Goal: Task Accomplishment & Management: Use online tool/utility

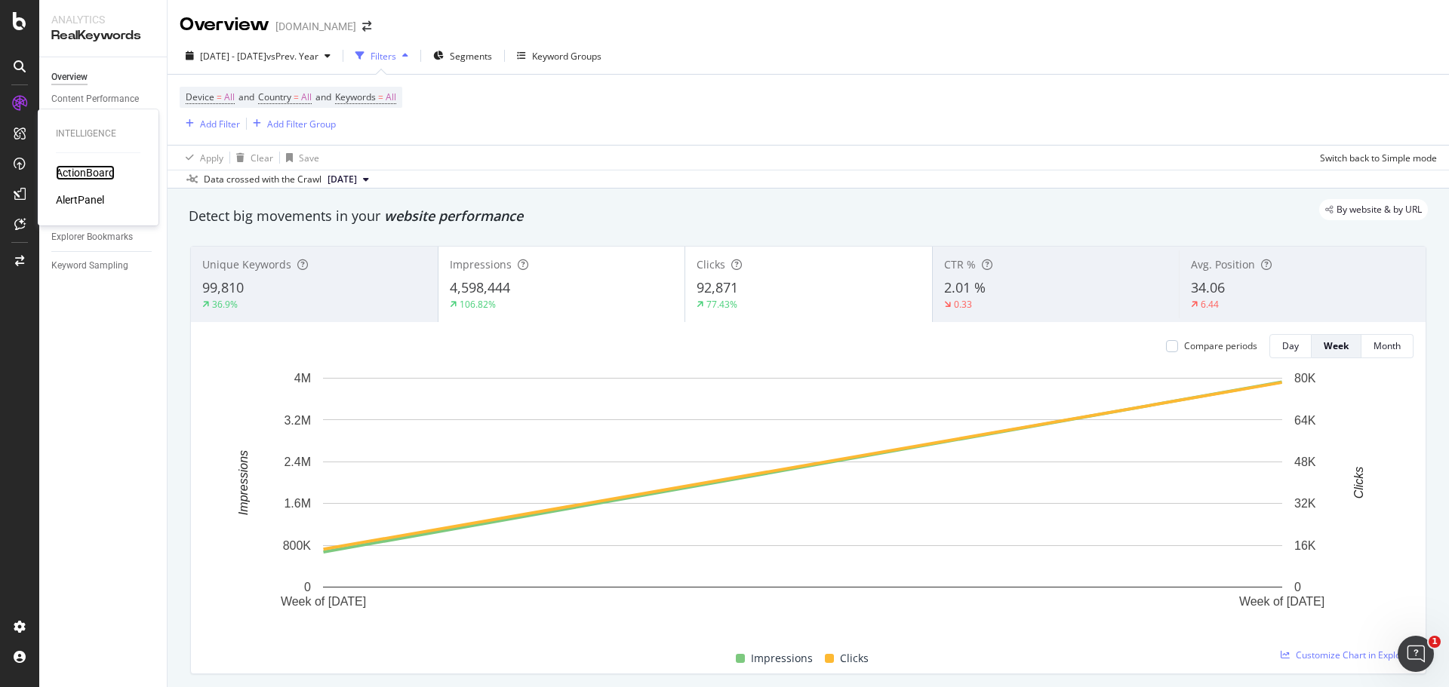
click at [69, 178] on div "ActionBoard" at bounding box center [85, 172] width 59 height 15
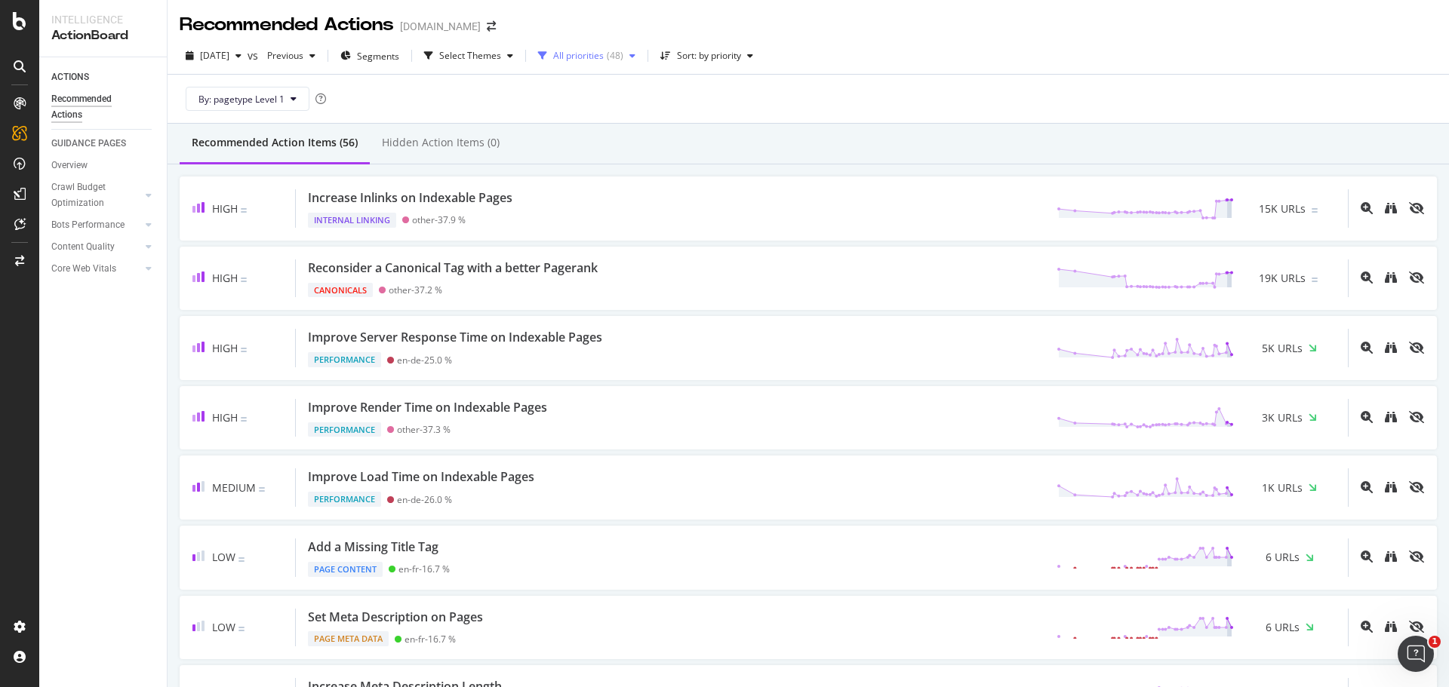
click at [641, 53] on div "button" at bounding box center [632, 55] width 18 height 9
click at [591, 115] on div "High ( 4 )" at bounding box center [622, 112] width 94 height 13
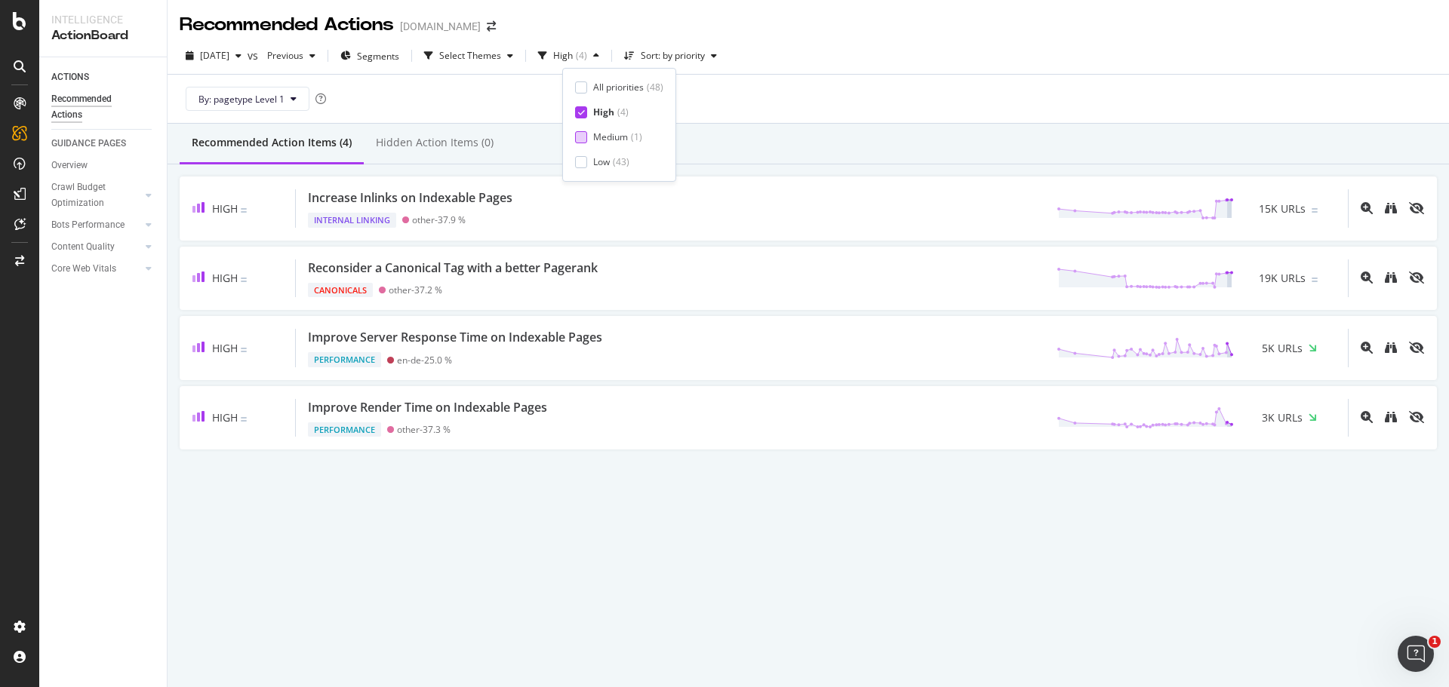
click at [592, 137] on div "Medium ( 1 )" at bounding box center [619, 137] width 88 height 13
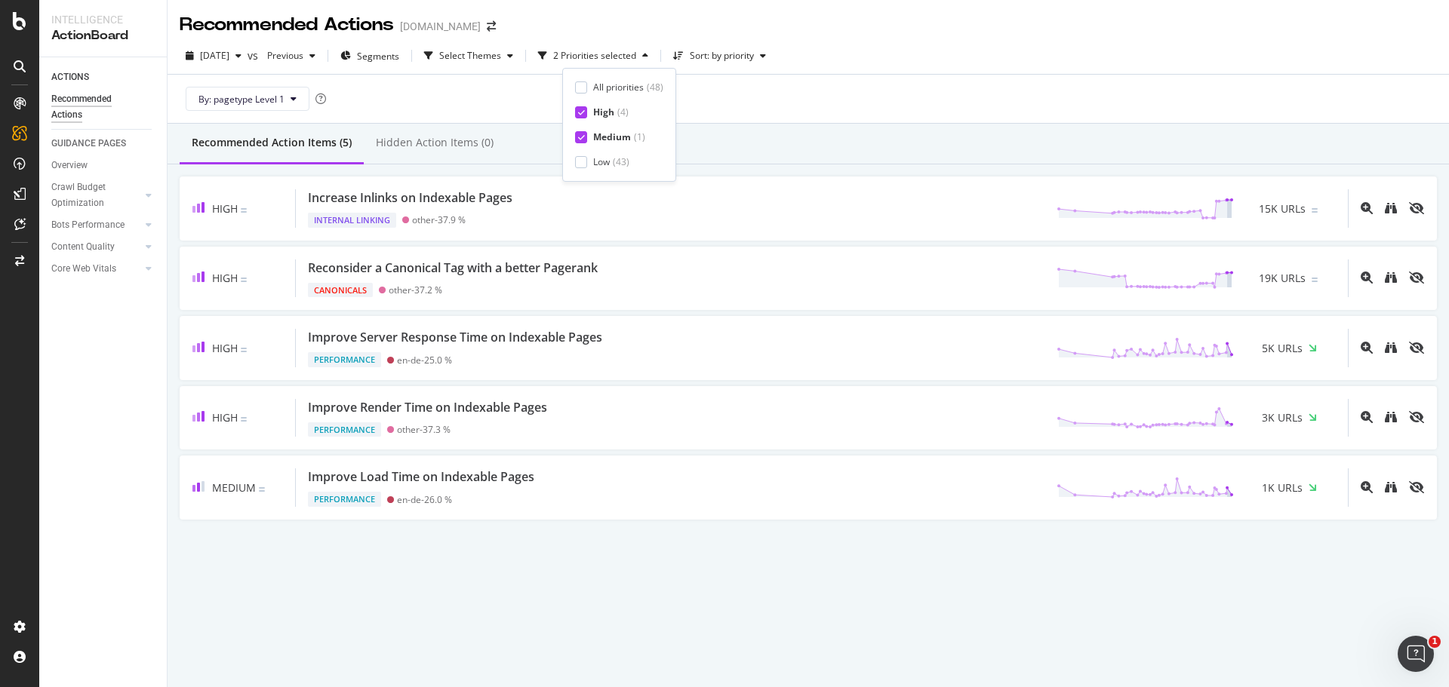
click at [592, 137] on div "Medium ( 1 )" at bounding box center [619, 137] width 88 height 13
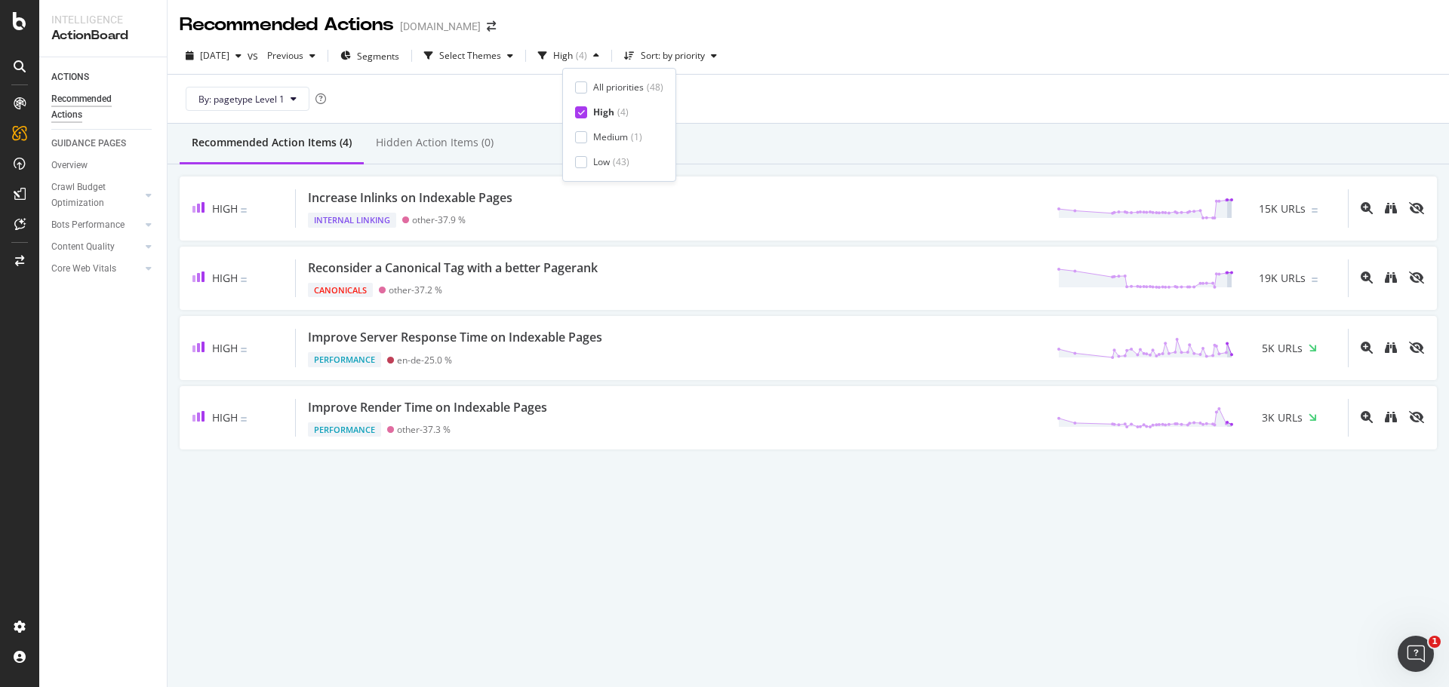
click at [381, 576] on div "Recommended Actions [DOMAIN_NAME] [DATE] vs Previous Segments Select Themes Hig…" at bounding box center [807, 343] width 1281 height 687
click at [599, 51] on icon "button" at bounding box center [596, 55] width 6 height 9
click at [495, 558] on div "Recommended Actions [DOMAIN_NAME] [DATE] vs Previous Segments Select Themes Hig…" at bounding box center [807, 343] width 1281 height 687
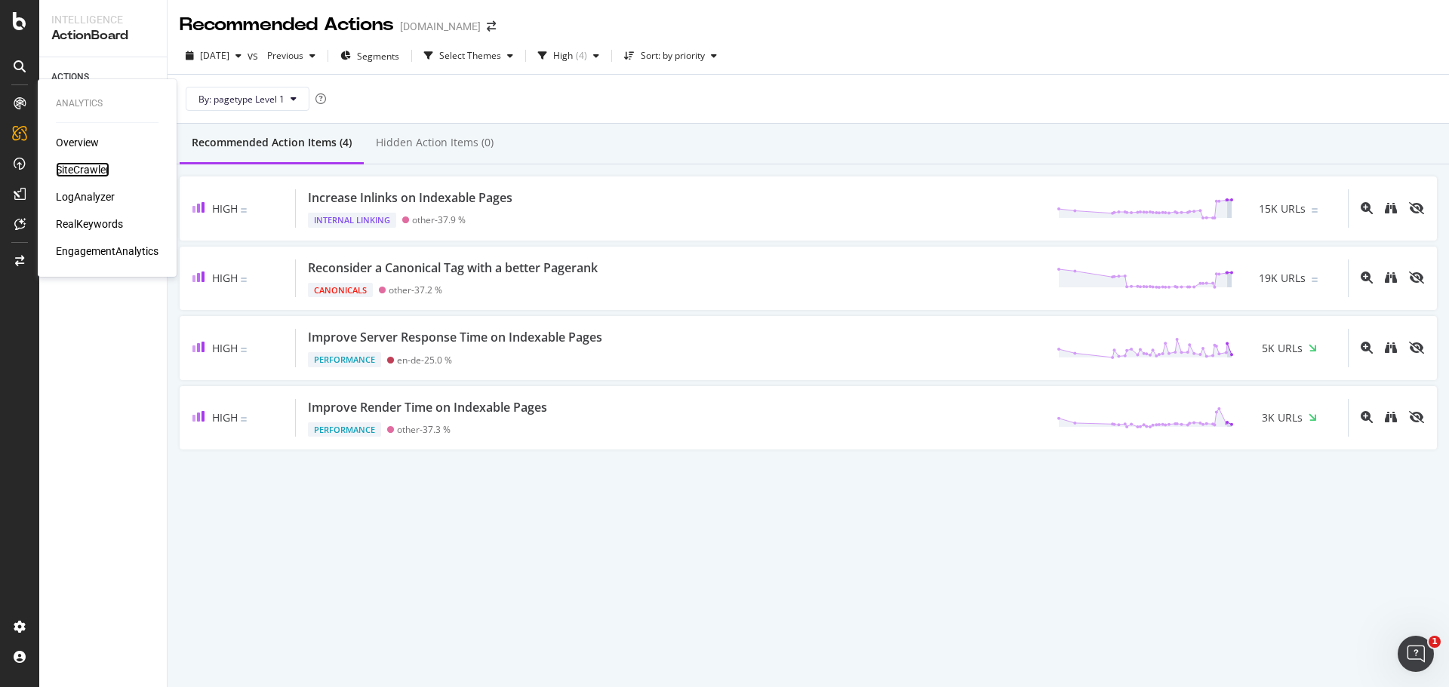
click at [87, 167] on div "SiteCrawler" at bounding box center [83, 169] width 54 height 15
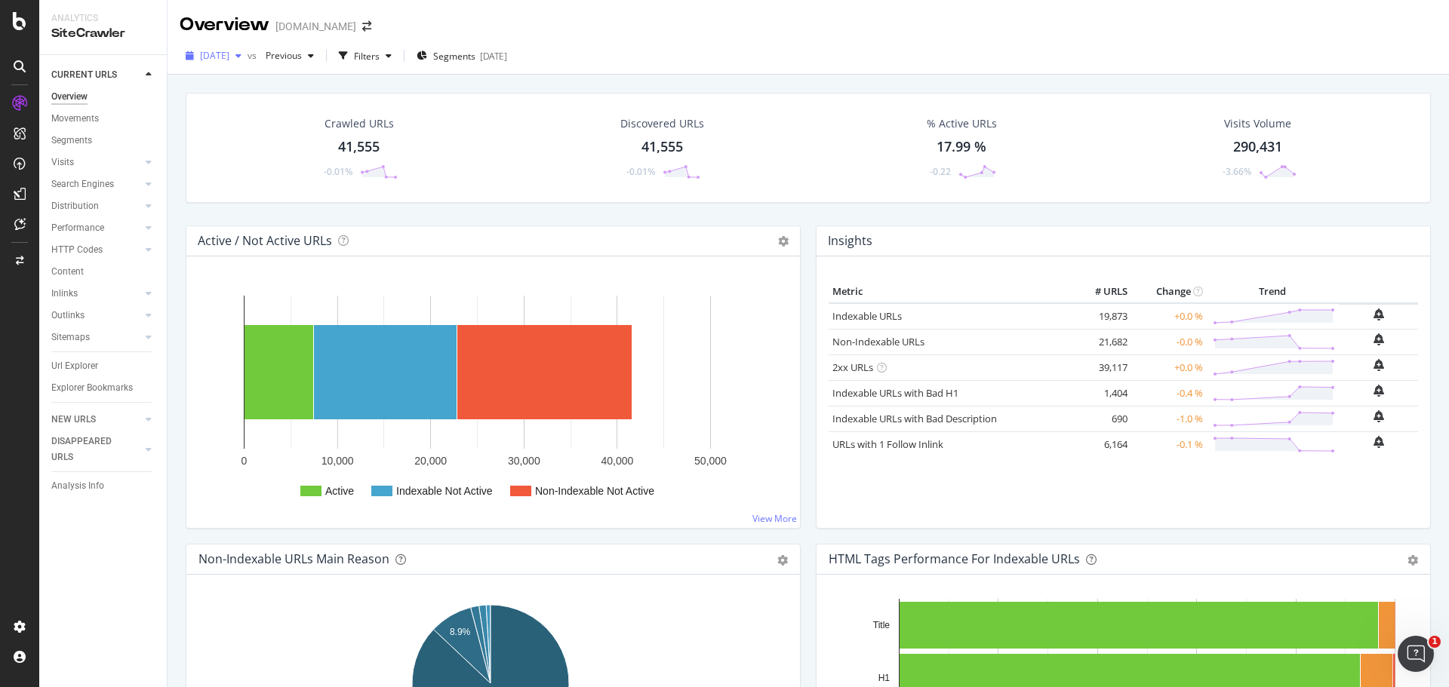
click at [229, 55] on span "[DATE]" at bounding box center [214, 55] width 29 height 13
click at [693, 59] on div "[DATE] vs Previous Filters Segments [DATE]" at bounding box center [807, 59] width 1281 height 30
click at [20, 63] on icon at bounding box center [20, 66] width 12 height 12
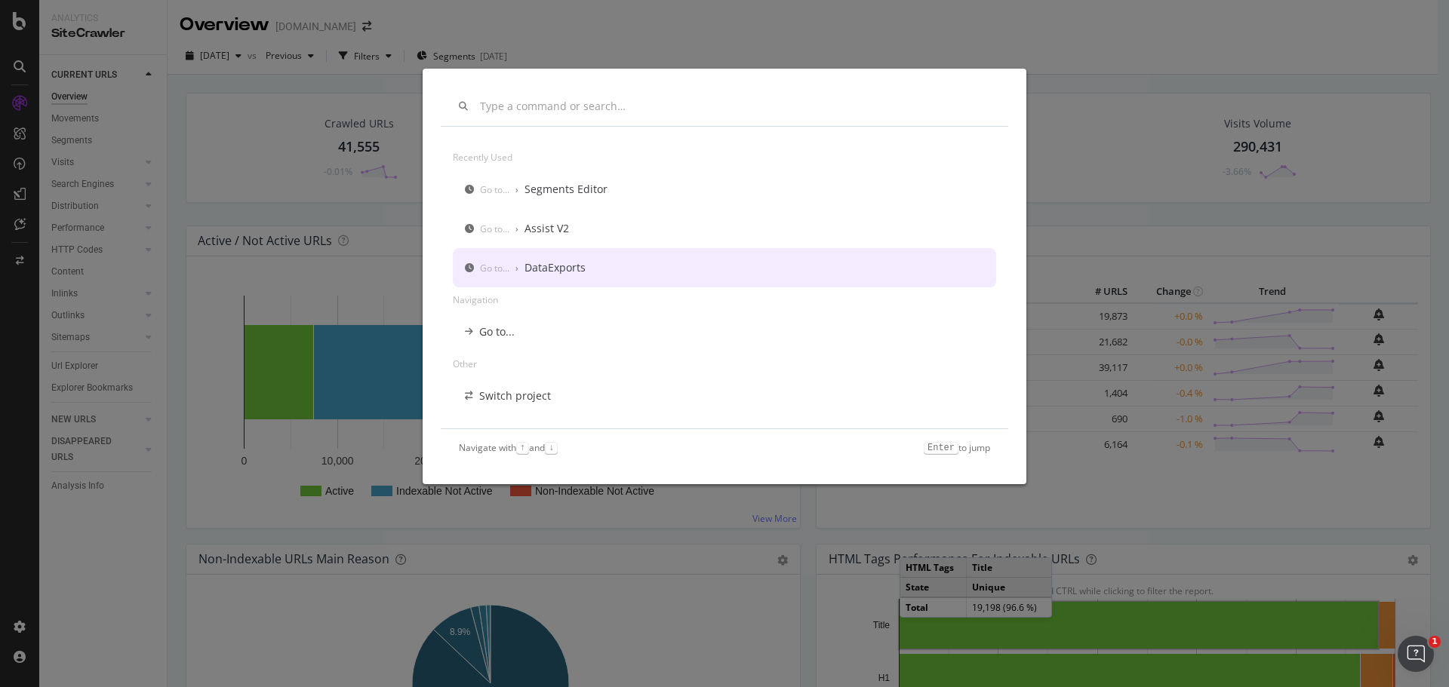
click at [75, 599] on div "Recently used Go to... › Segments Editor Go to... › Assist V2 Go to... › DataEx…" at bounding box center [724, 343] width 1449 height 687
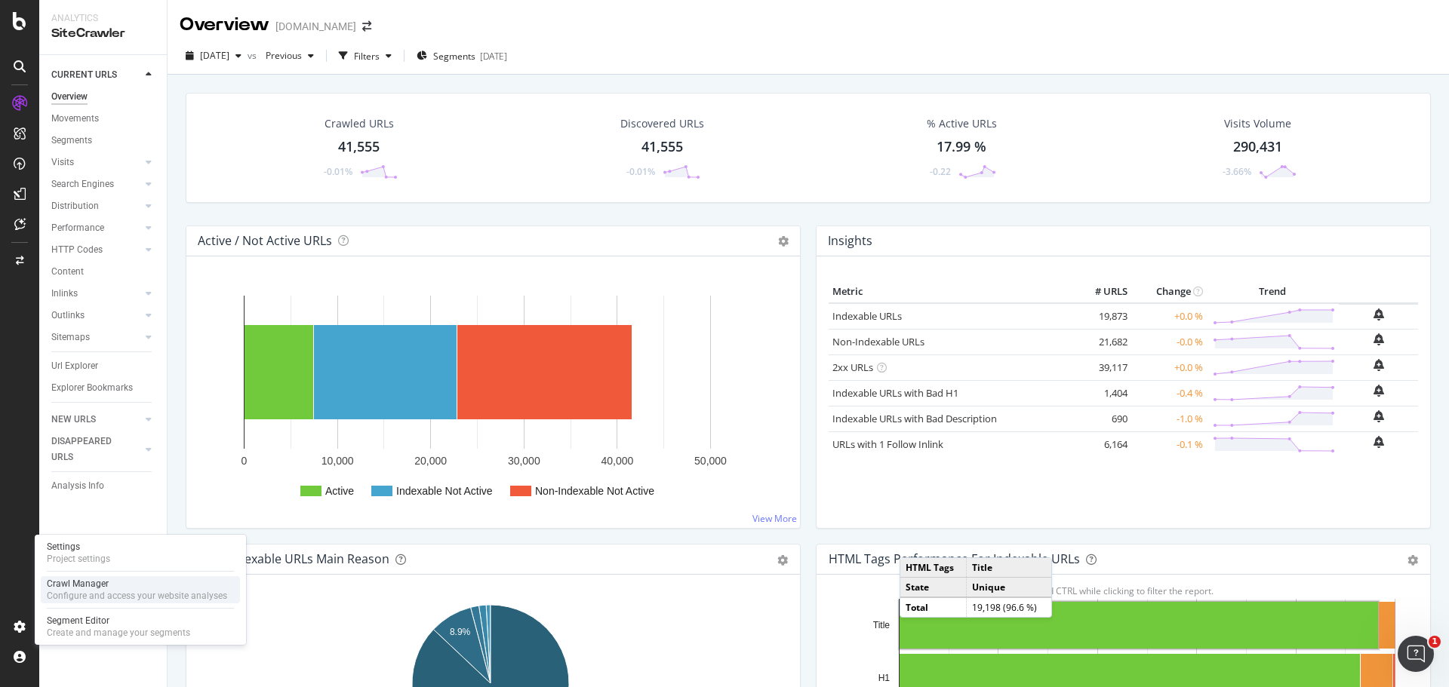
click at [59, 590] on div "Configure and access your website analyses" at bounding box center [137, 596] width 180 height 12
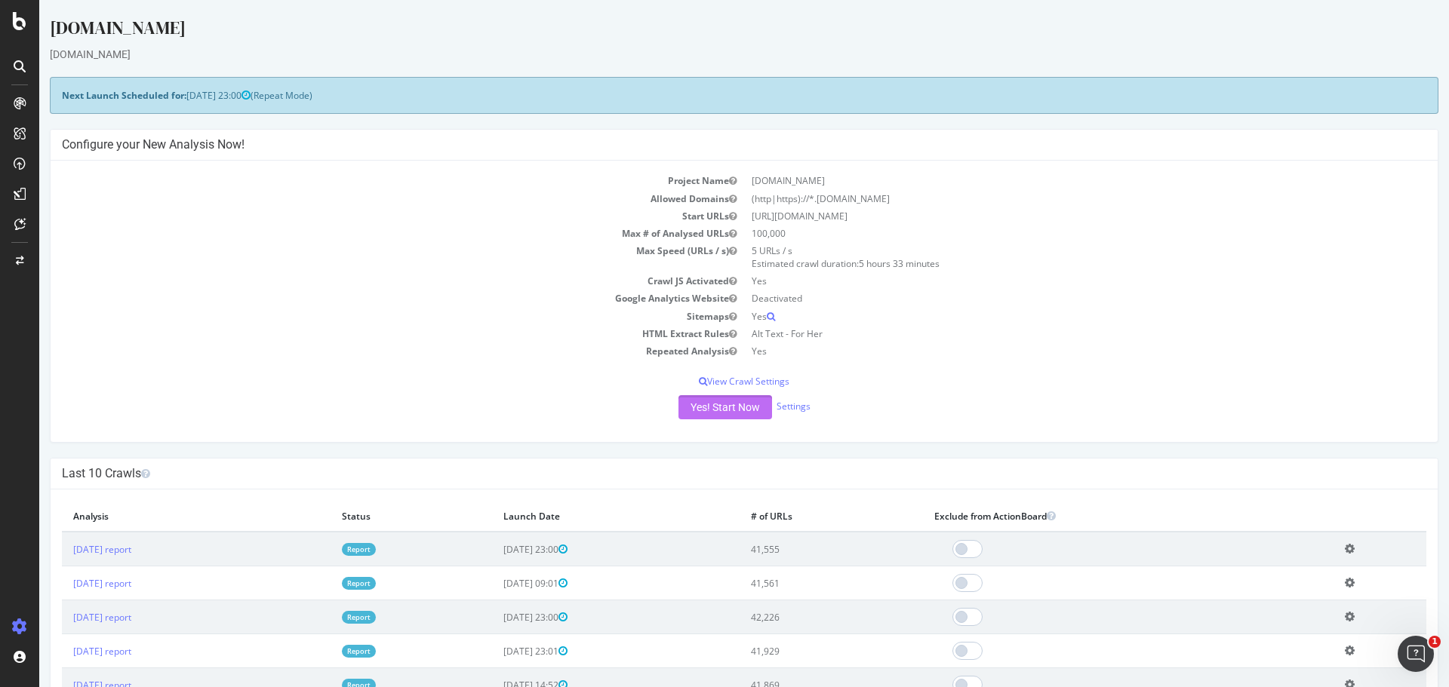
click at [734, 405] on button "Yes! Start Now" at bounding box center [725, 407] width 94 height 24
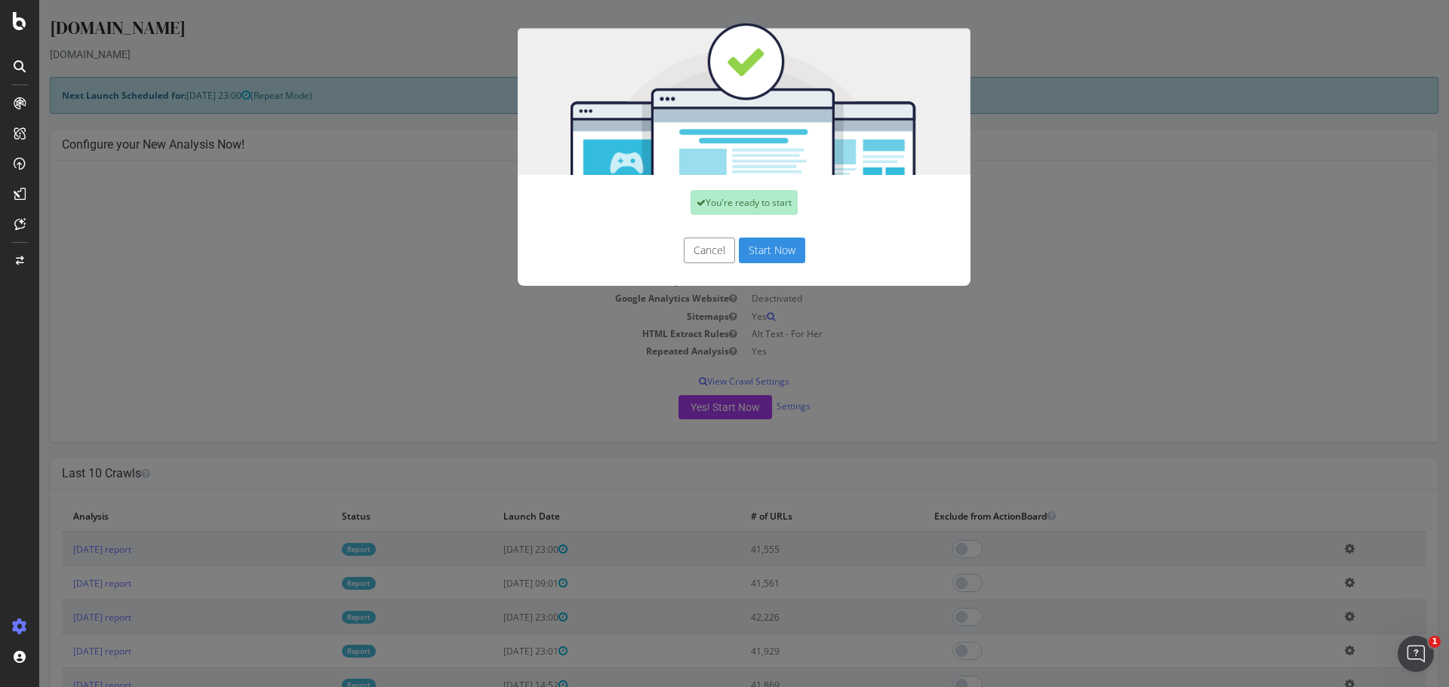
click at [776, 246] on button "Start Now" at bounding box center [772, 251] width 66 height 26
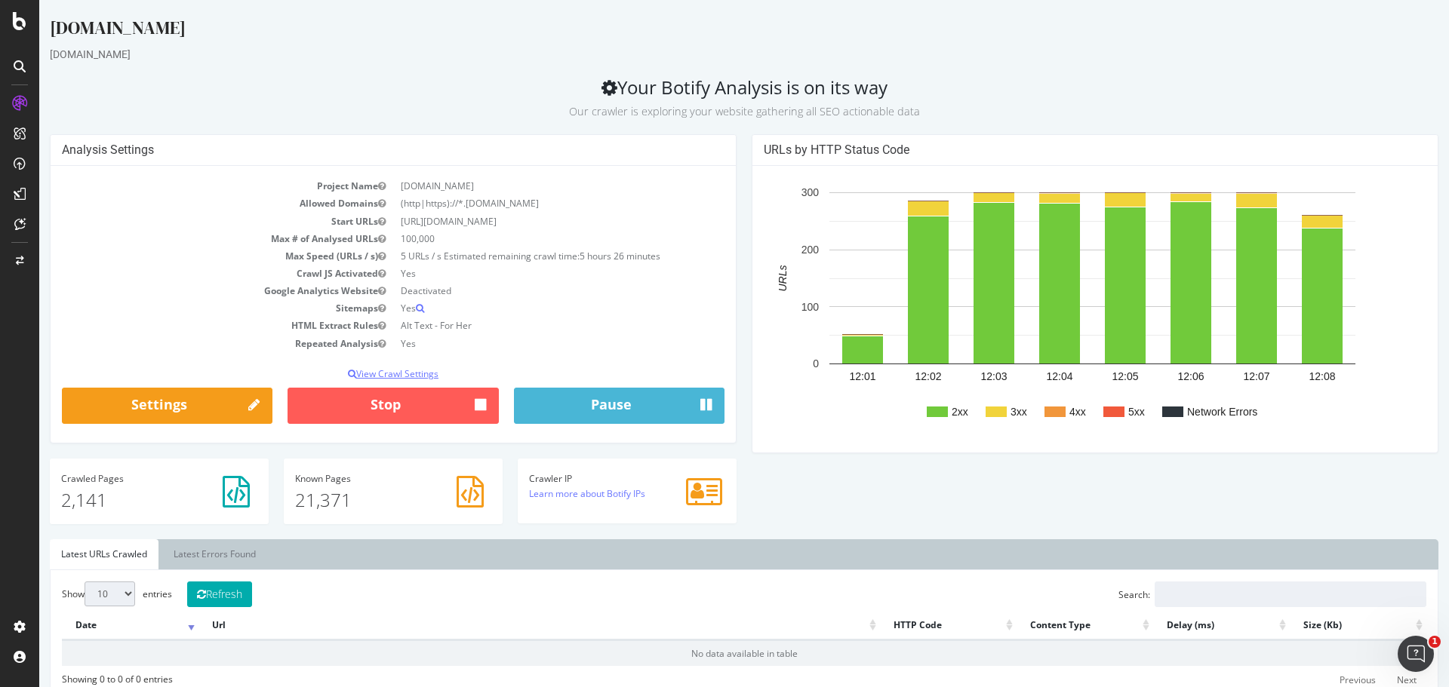
click at [398, 377] on p "View Crawl Settings" at bounding box center [393, 373] width 662 height 13
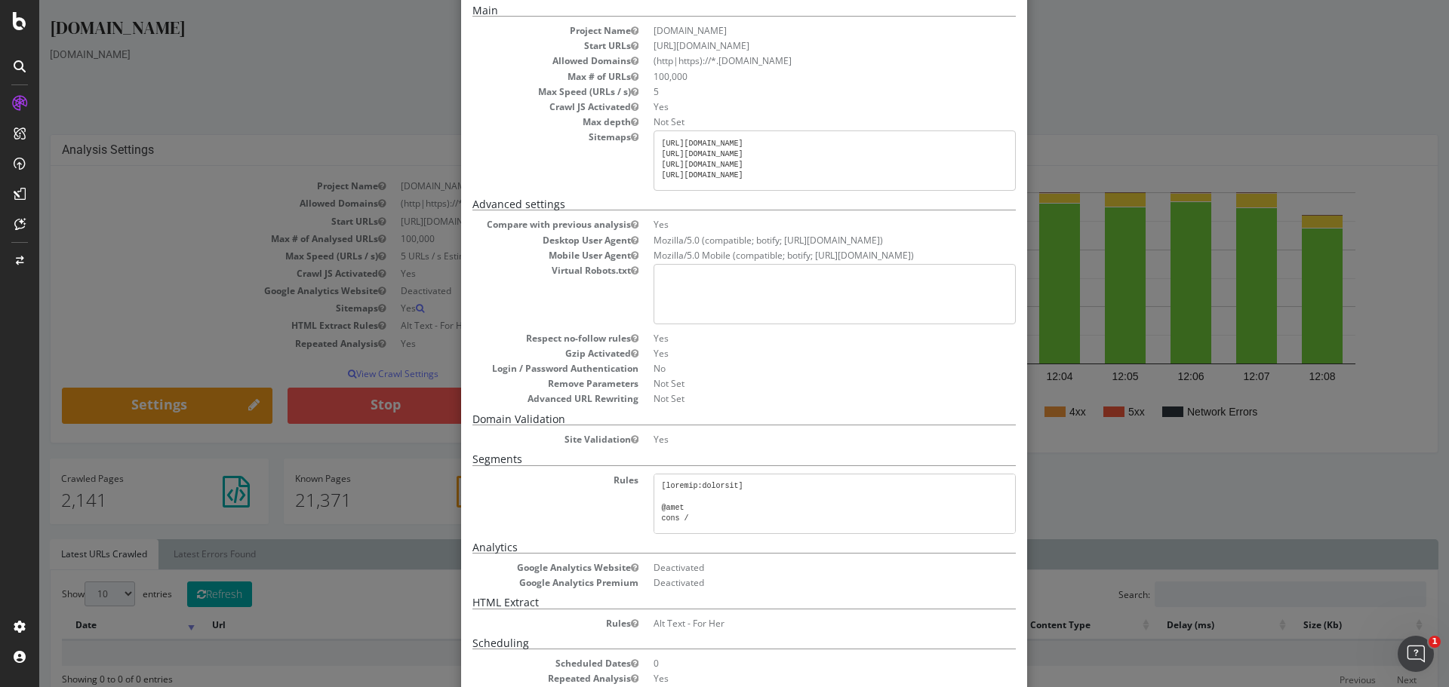
scroll to position [169, 0]
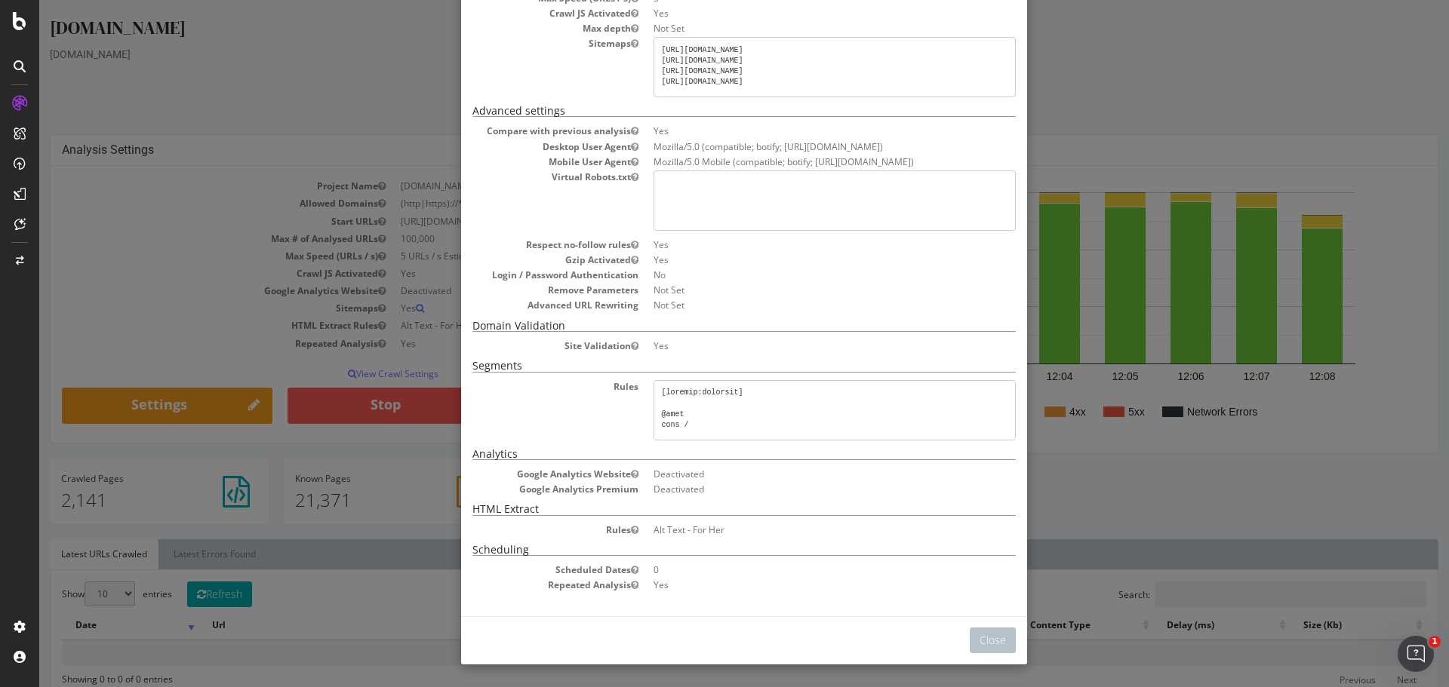
click at [1148, 6] on div "× Close Analysis Settings Main Project Name [DOMAIN_NAME] Start URLs [URL][DOMA…" at bounding box center [743, 343] width 1409 height 687
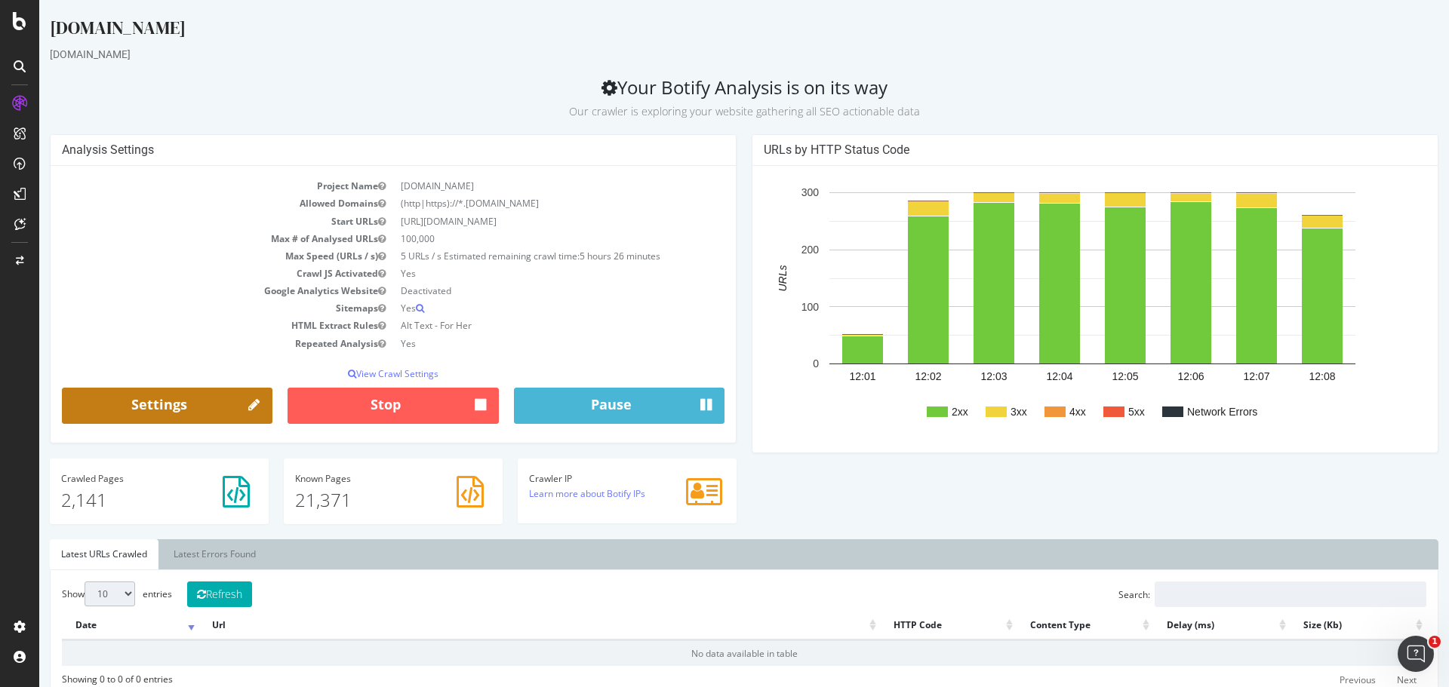
click at [182, 410] on link "Settings" at bounding box center [167, 406] width 210 height 36
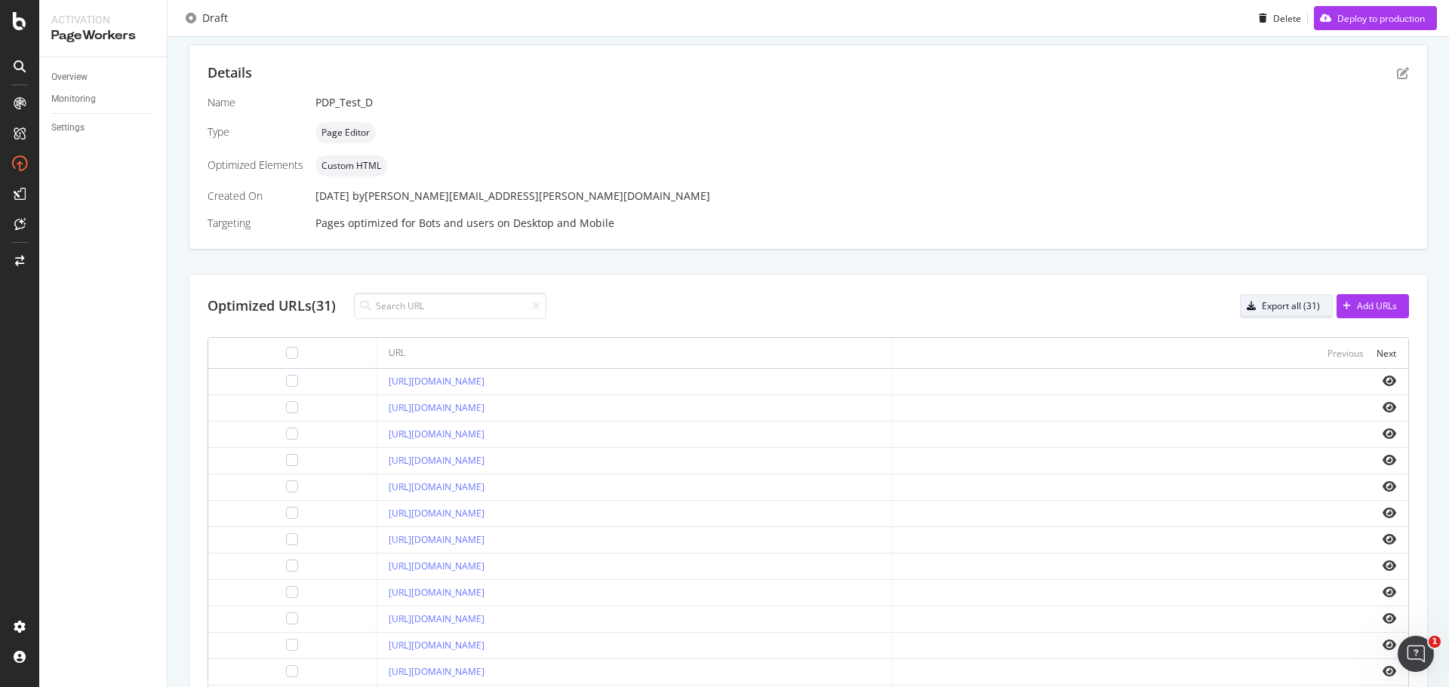
scroll to position [292, 0]
click at [1382, 382] on icon "eye" at bounding box center [1389, 382] width 14 height 12
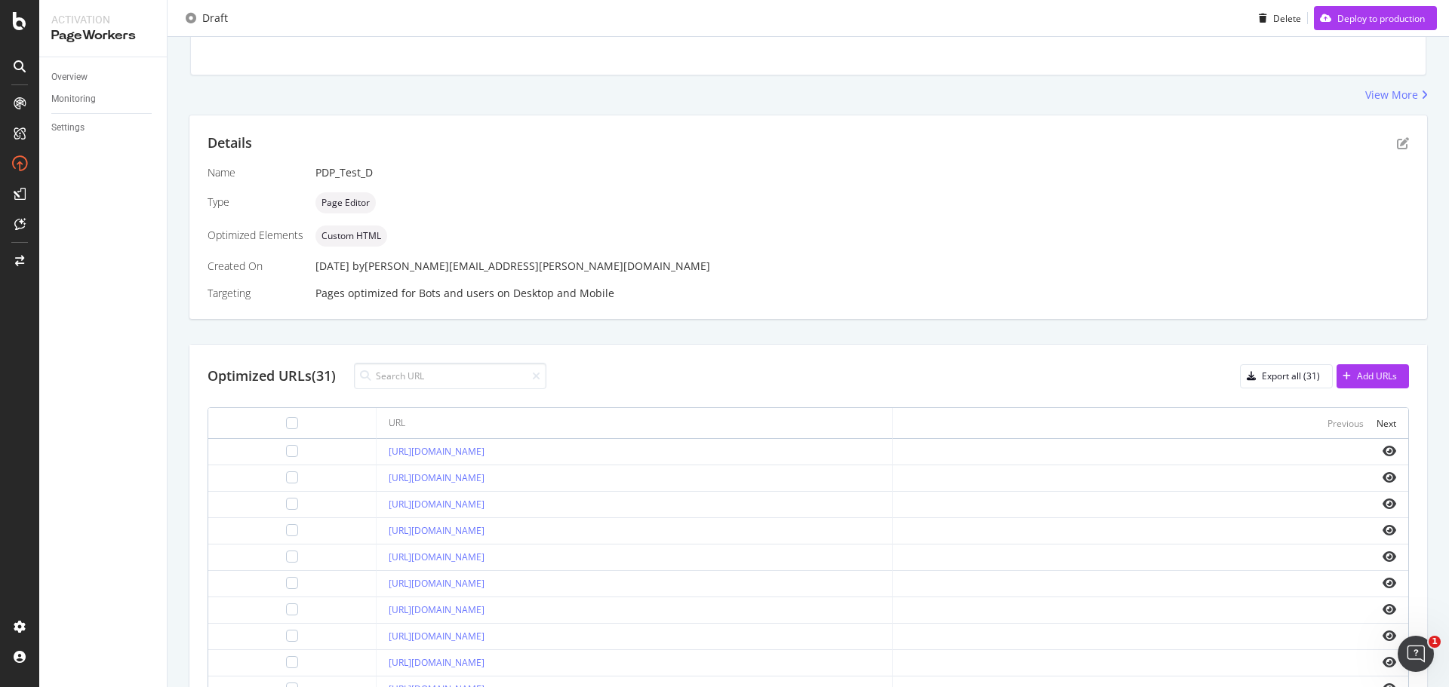
scroll to position [217, 0]
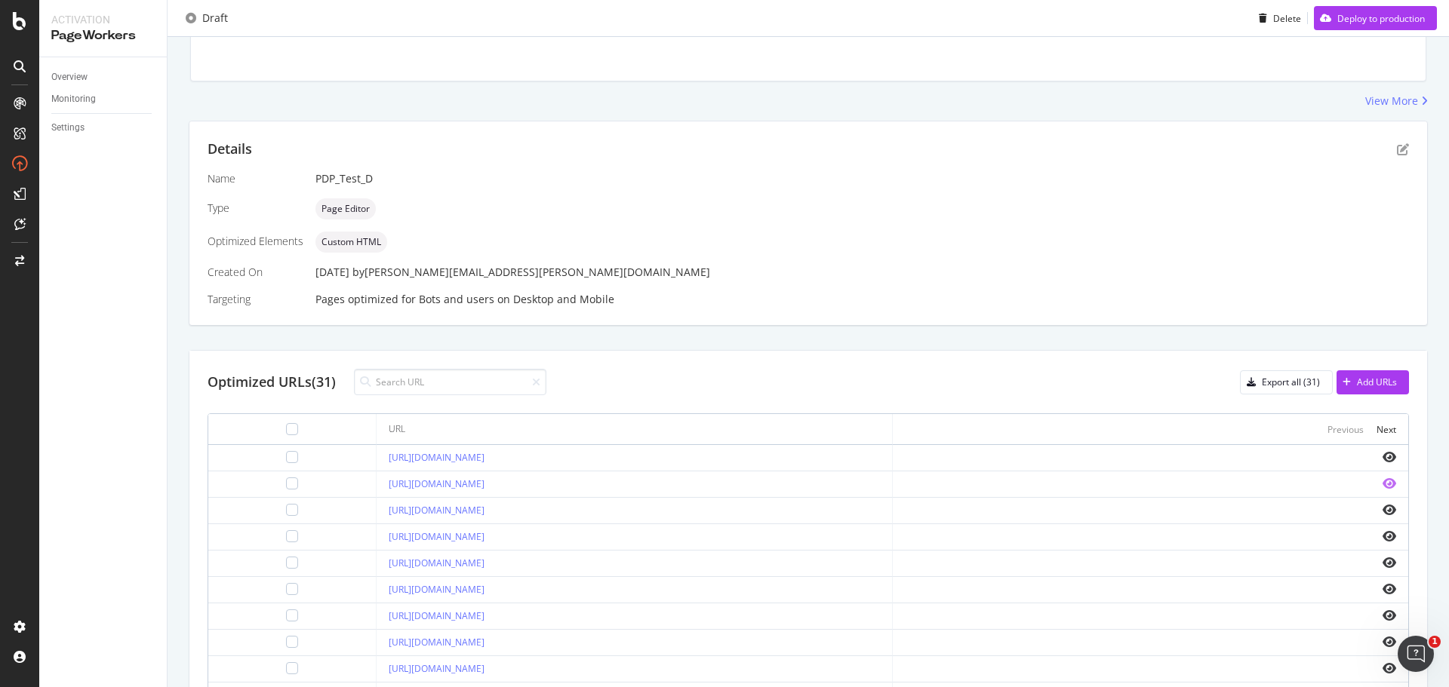
click at [1382, 479] on icon "eye" at bounding box center [1389, 484] width 14 height 12
click at [1382, 618] on icon "eye" at bounding box center [1389, 616] width 14 height 12
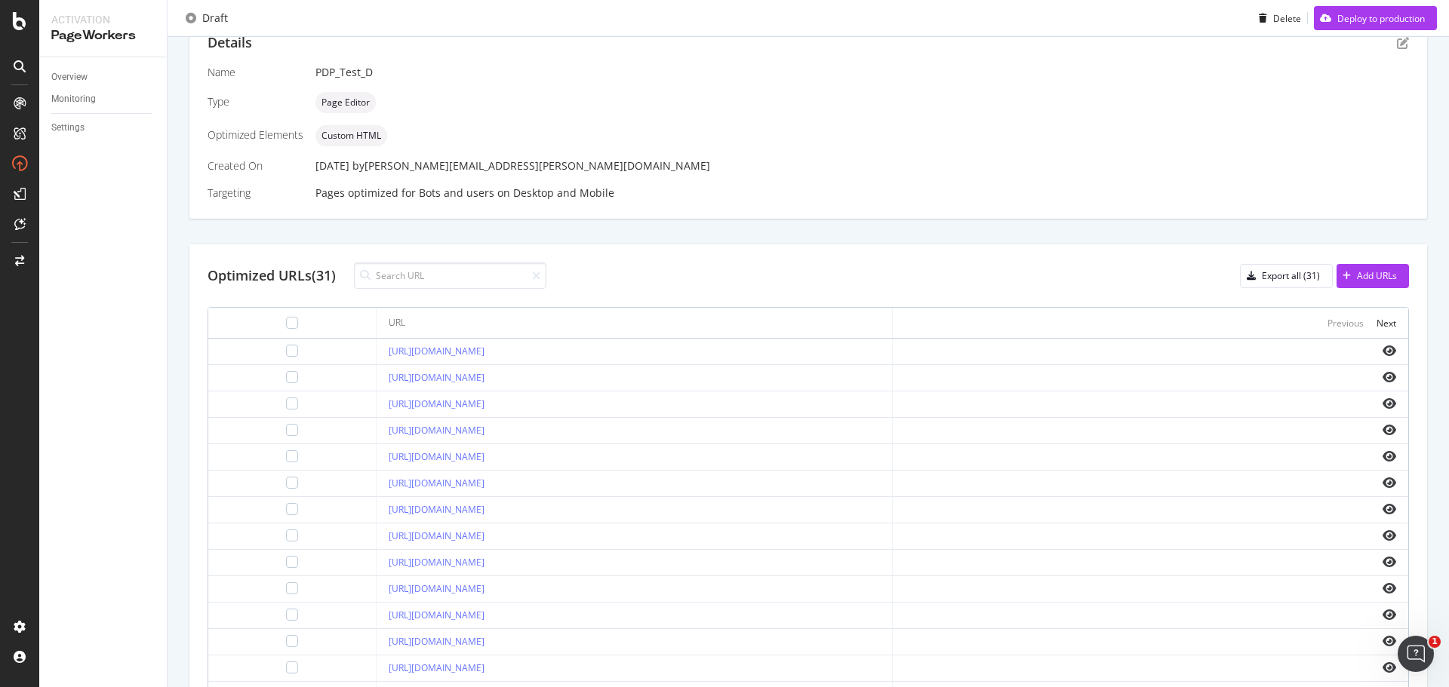
scroll to position [443, 0]
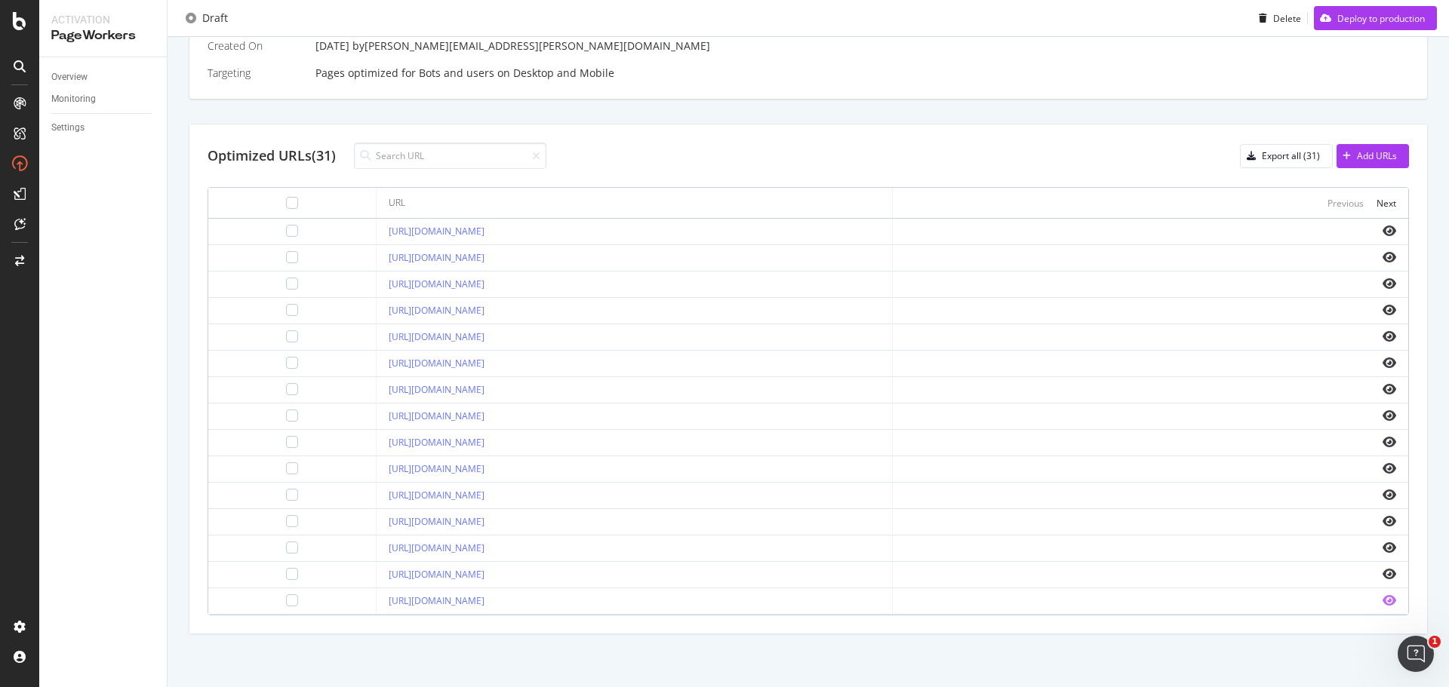
click at [1382, 598] on icon "eye" at bounding box center [1389, 601] width 14 height 12
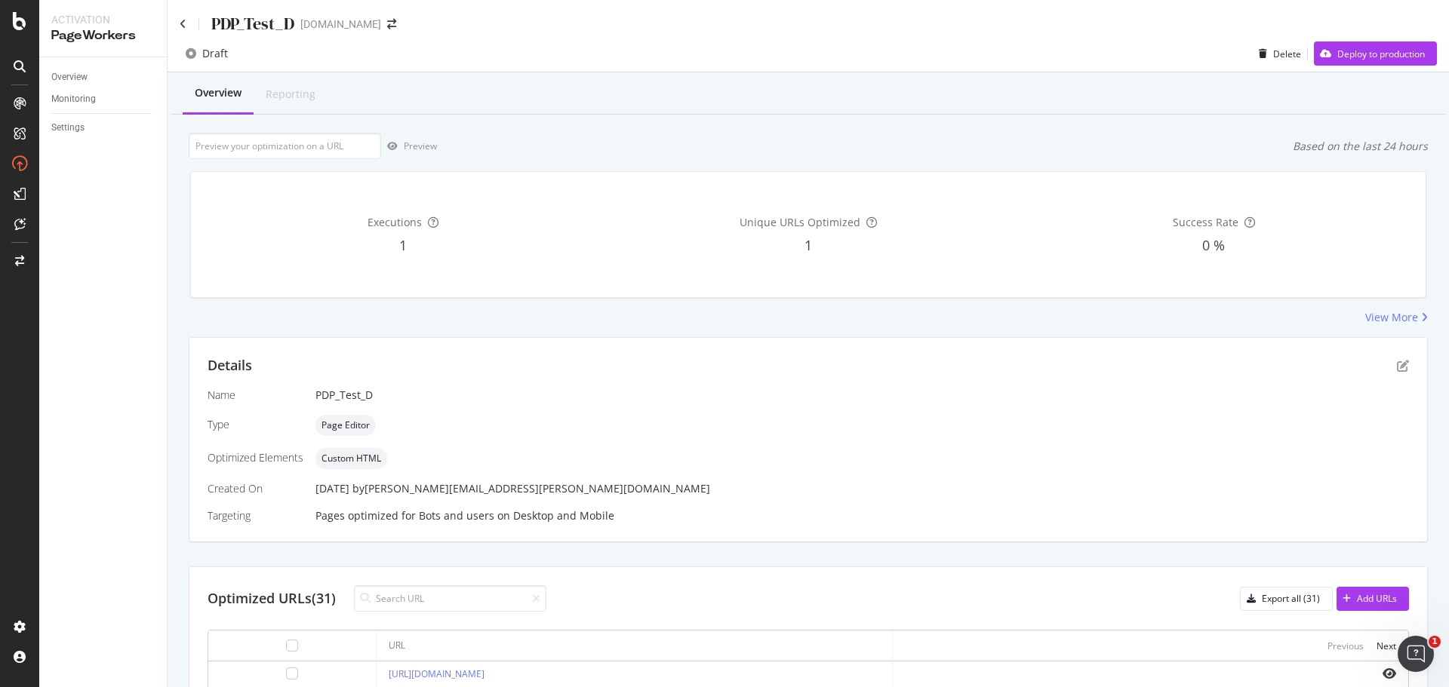
scroll to position [443, 0]
